Goal: Information Seeking & Learning: Learn about a topic

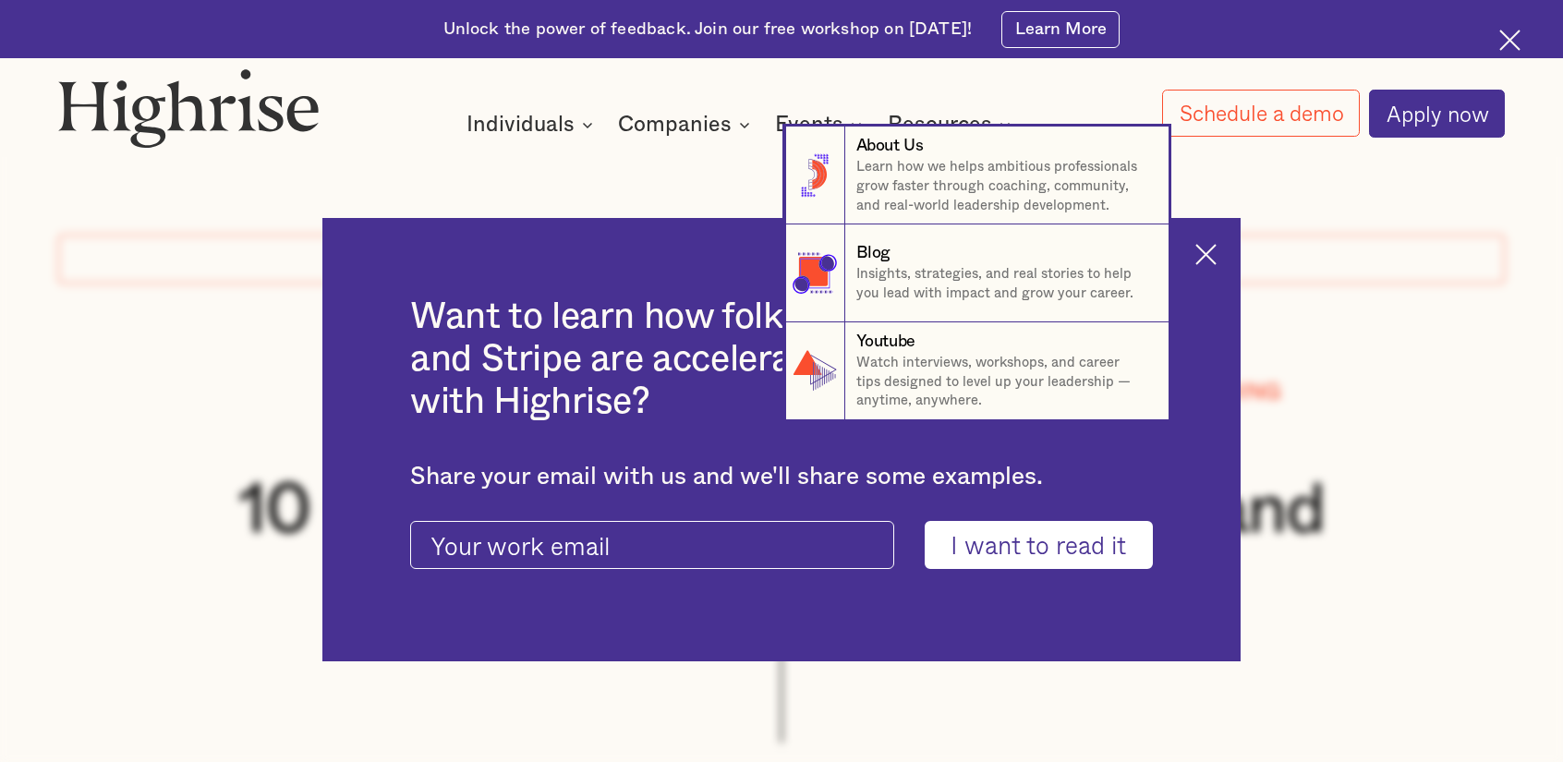
click at [1210, 245] on nav "8 About Us Learn how we helps ambitious professionals grow faster through coach…" at bounding box center [781, 273] width 1563 height 293
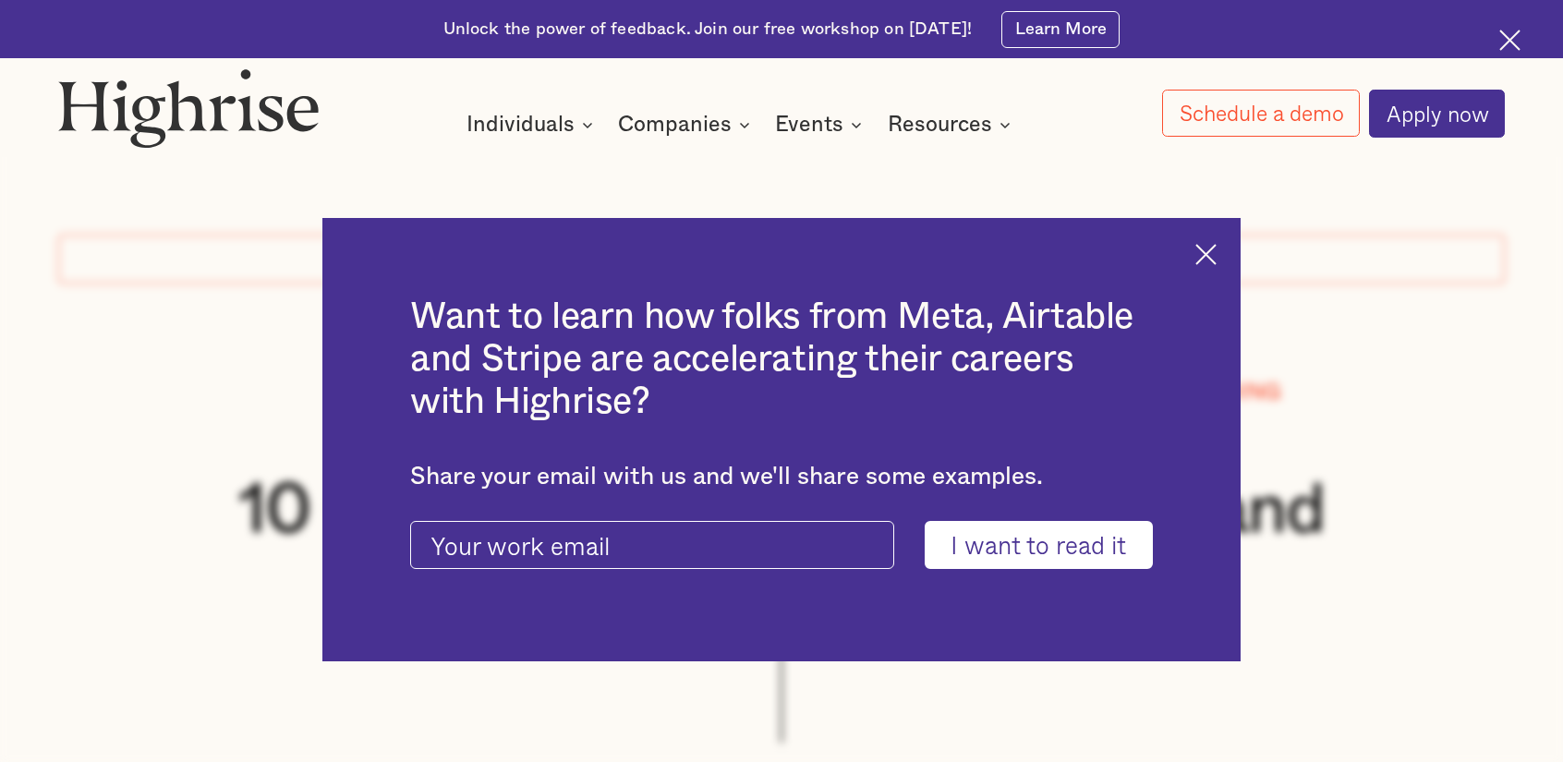
click at [1217, 251] on img at bounding box center [1206, 254] width 21 height 21
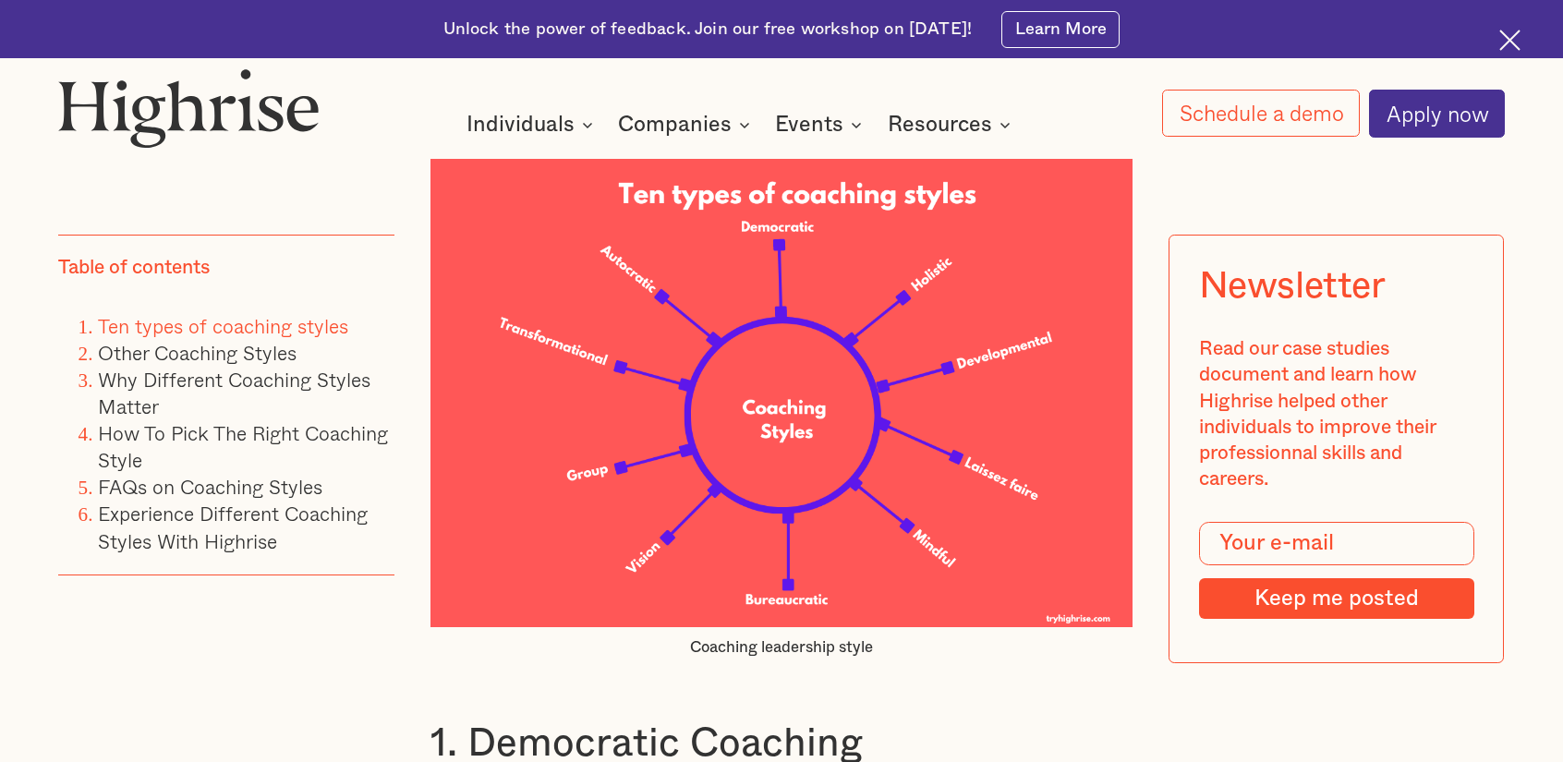
scroll to position [2351, 0]
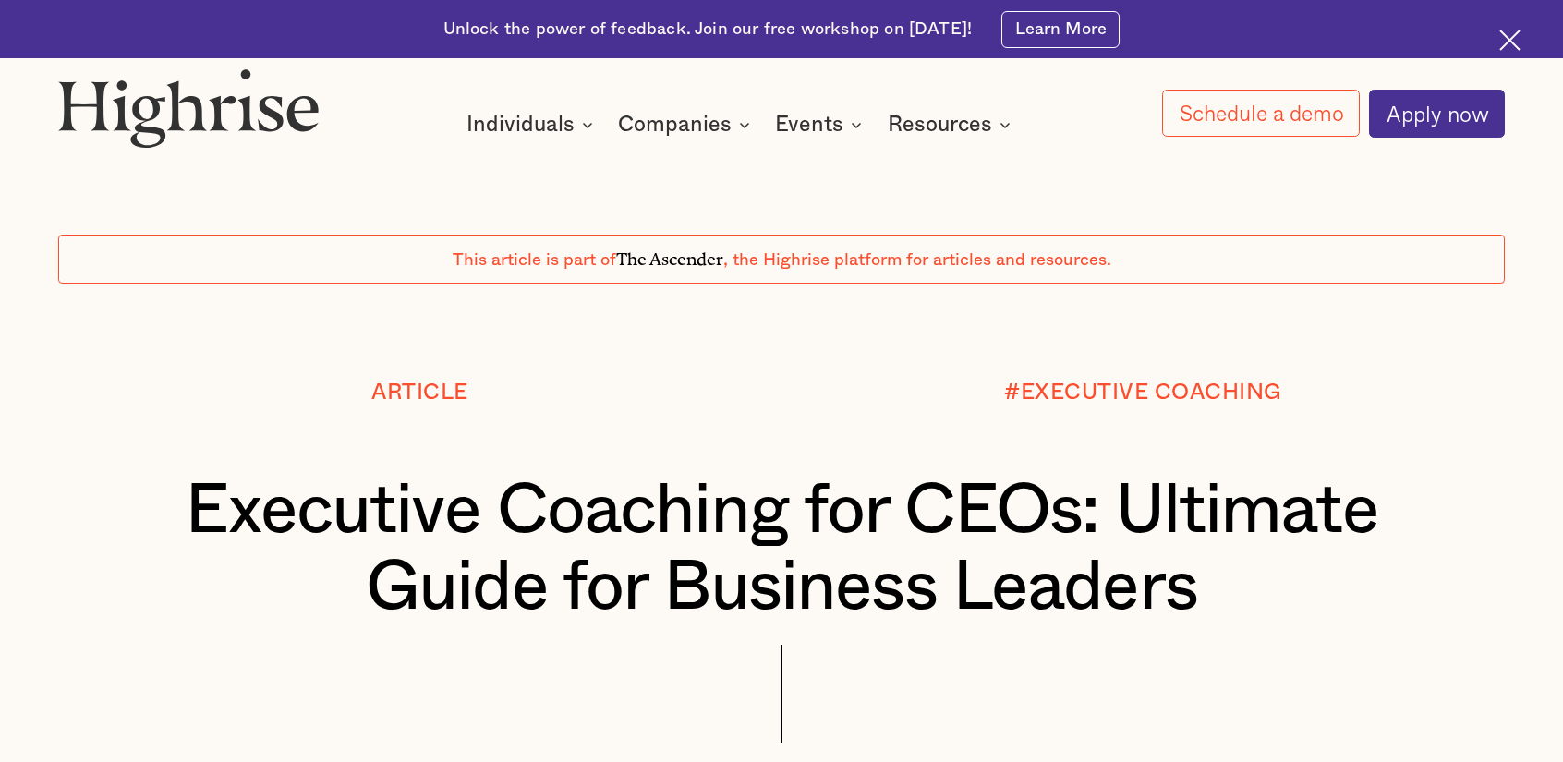
click at [81, 443] on div "Article" at bounding box center [420, 427] width 724 height 92
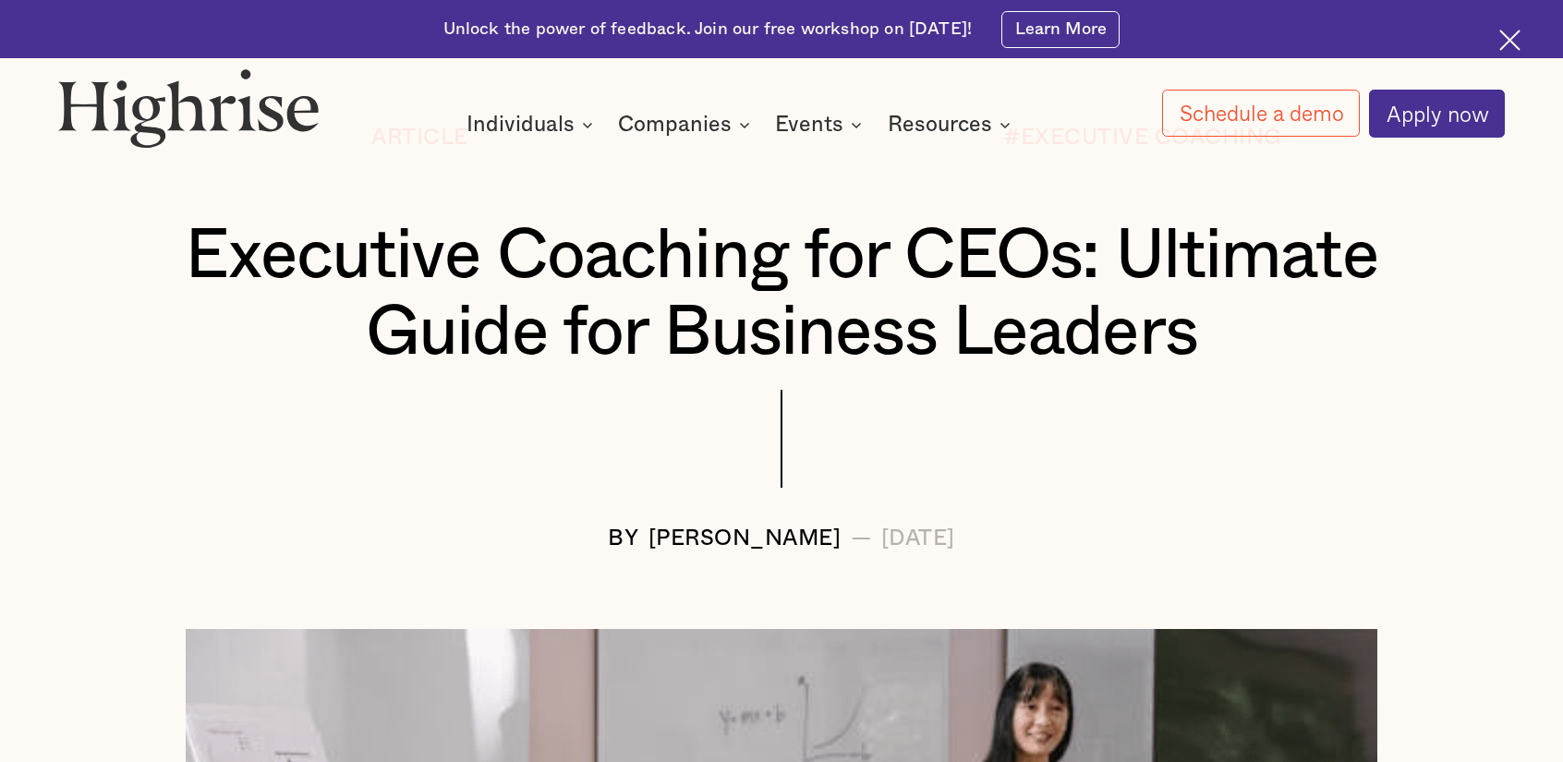
scroll to position [308, 0]
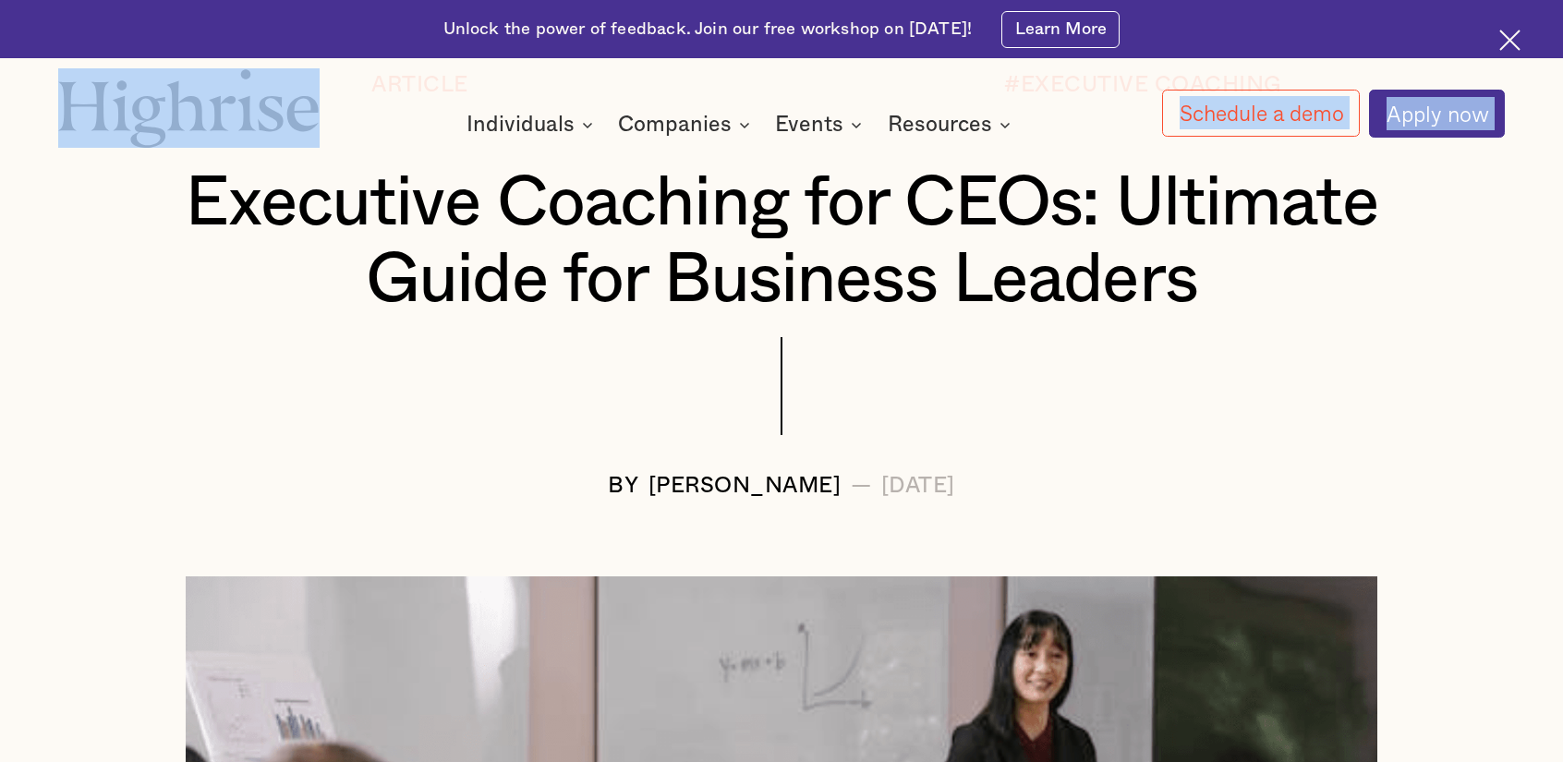
drag, startPoint x: 1563, startPoint y: 40, endPoint x: 1571, endPoint y: 70, distance: 31.6
click at [1563, 70] on html "Unlock the power of feedback. Join our free workshop on [DATE]! Learn More Inte…" at bounding box center [781, 73] width 1563 height 762
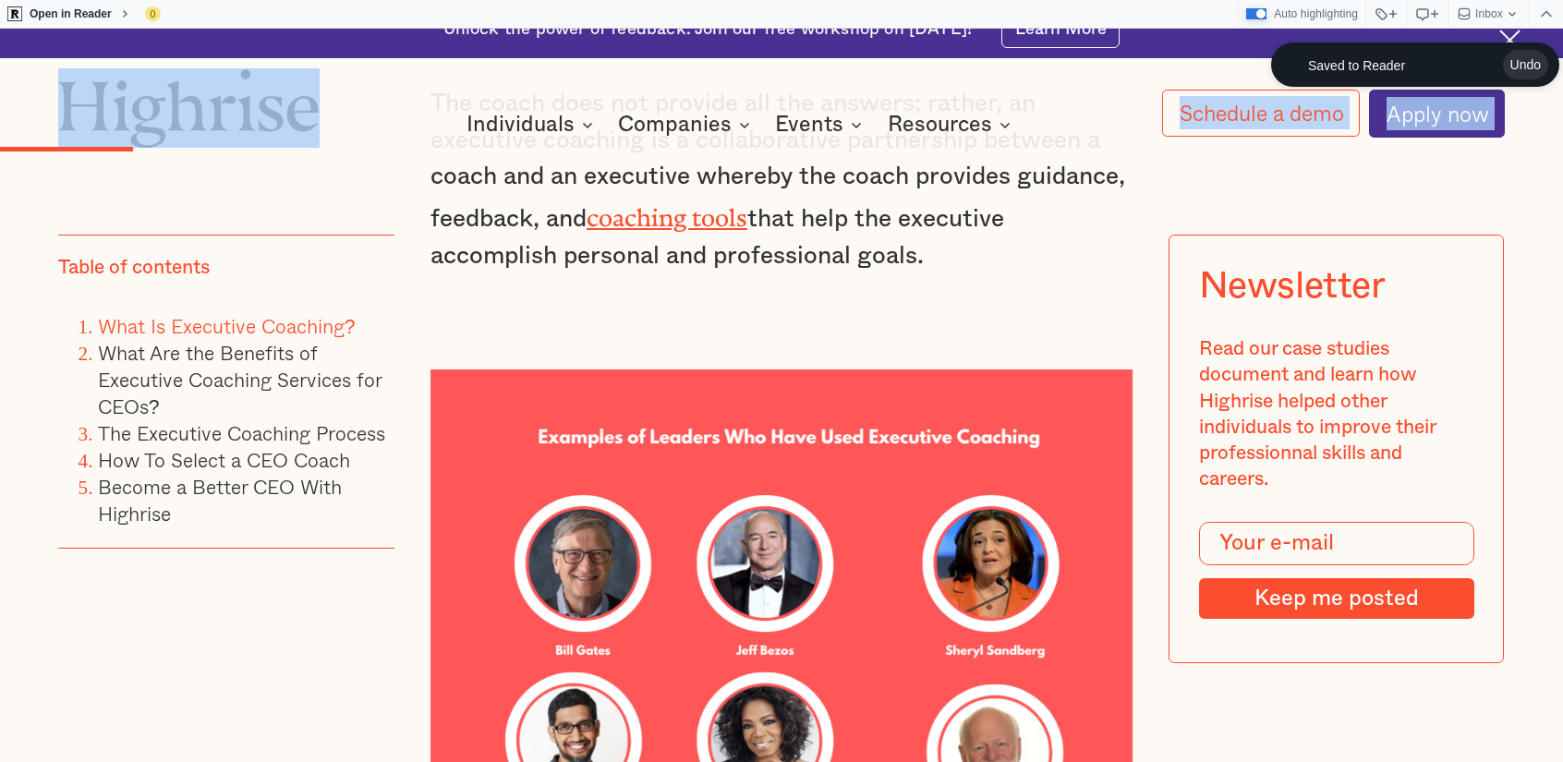
scroll to position [3047, 0]
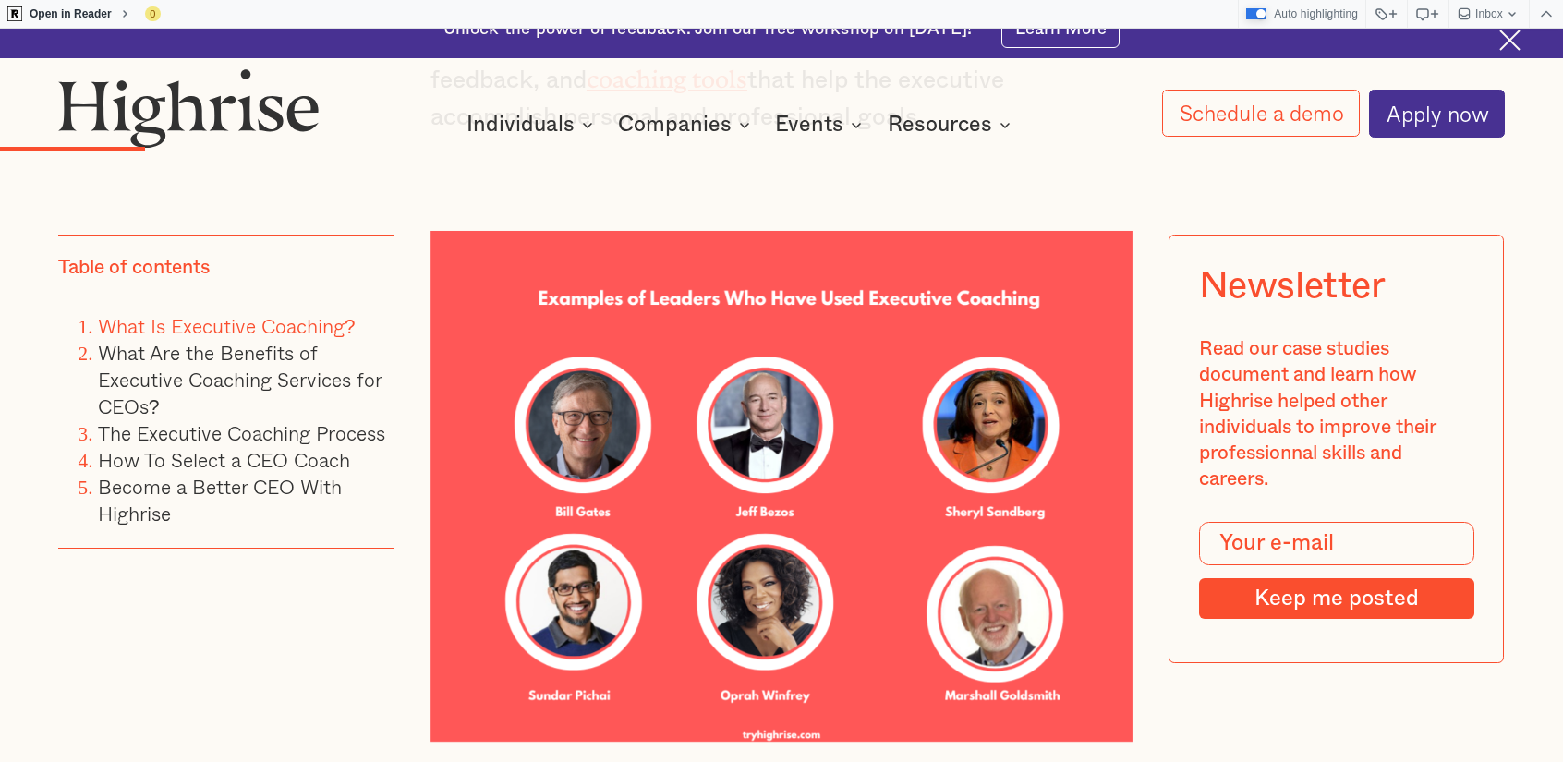
click at [102, 611] on div "Table of contents What Is Executive Coaching? What Are the Benefits of Executiv…" at bounding box center [226, 479] width 336 height 489
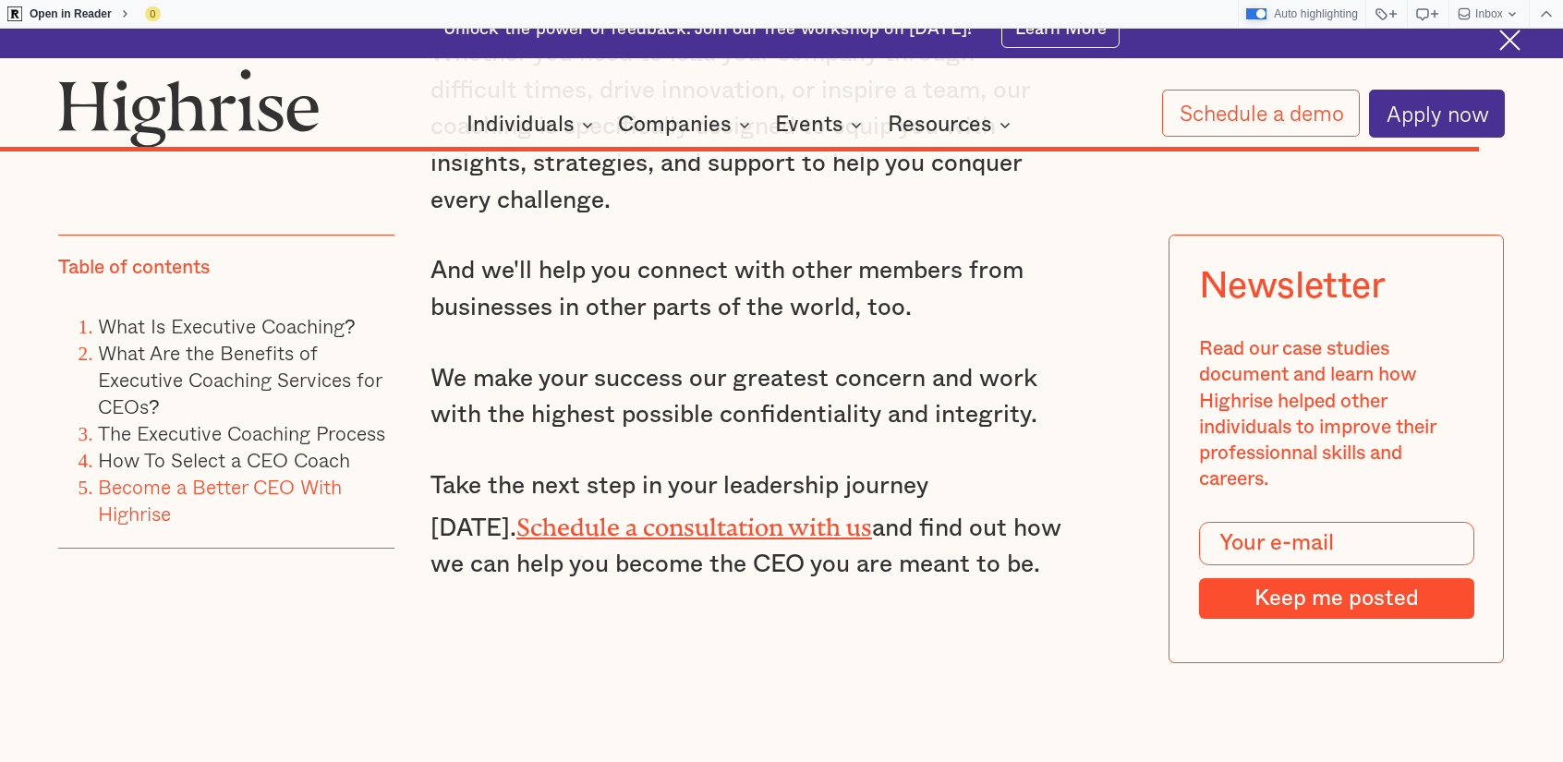
scroll to position [18168, 0]
